Goal: Find specific page/section: Find specific page/section

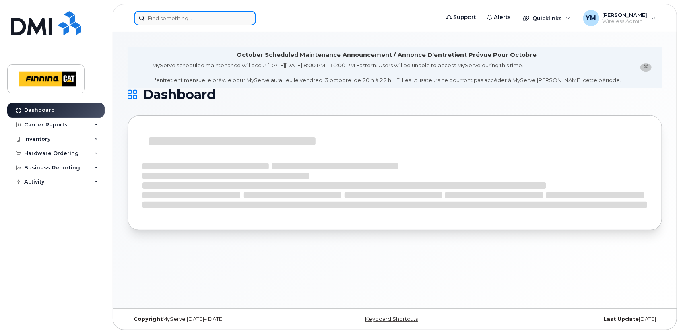
click at [187, 22] on input at bounding box center [195, 18] width 122 height 14
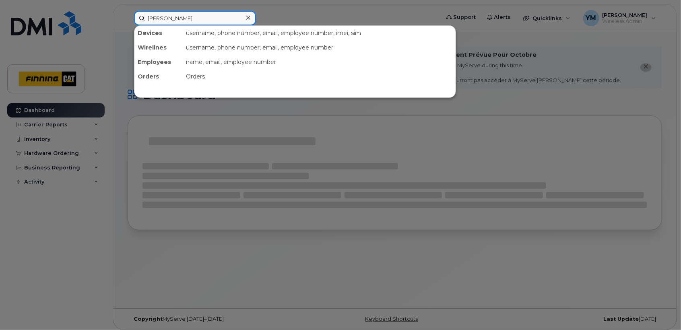
type input "[PERSON_NAME]"
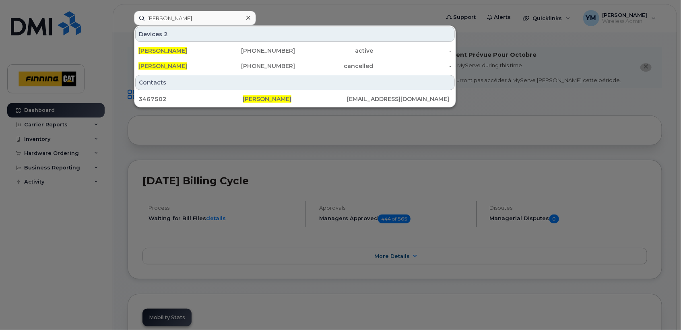
click at [181, 34] on div "Devices 2" at bounding box center [295, 34] width 320 height 15
click at [326, 8] on div at bounding box center [340, 165] width 681 height 330
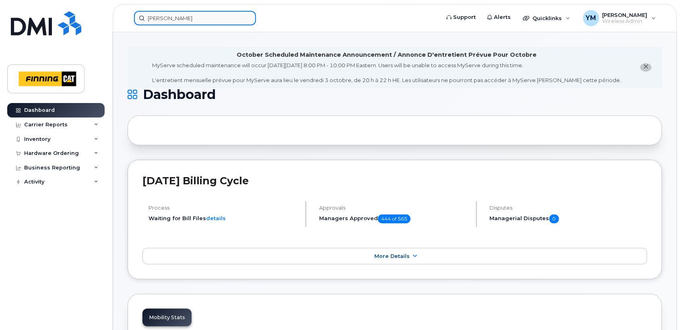
click at [211, 12] on input "[PERSON_NAME]" at bounding box center [195, 18] width 122 height 14
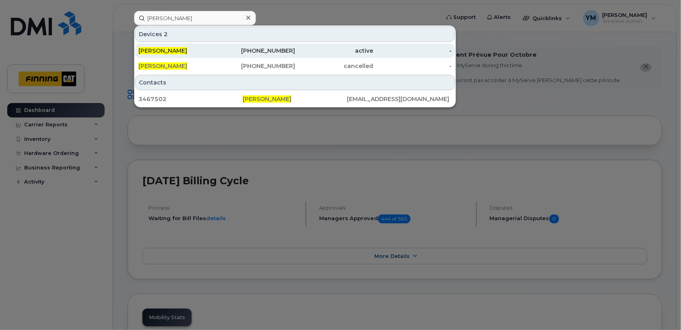
click at [190, 50] on div "[PERSON_NAME]" at bounding box center [177, 51] width 78 height 8
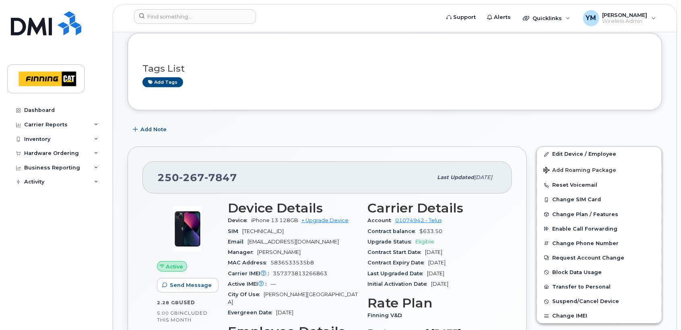
scroll to position [104, 0]
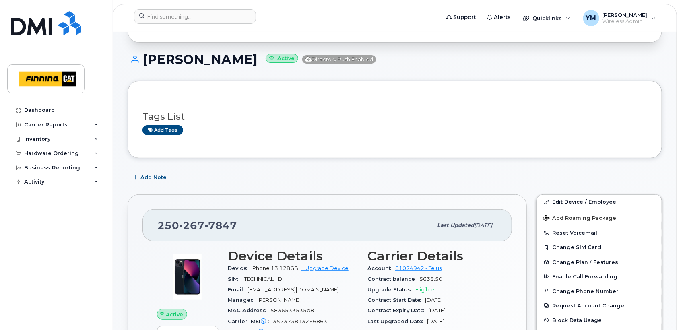
click at [340, 115] on h3 "Tags List" at bounding box center [394, 116] width 505 height 10
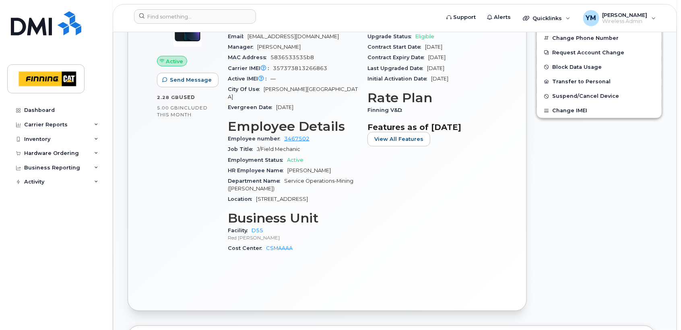
scroll to position [357, 0]
